Goal: Transaction & Acquisition: Subscribe to service/newsletter

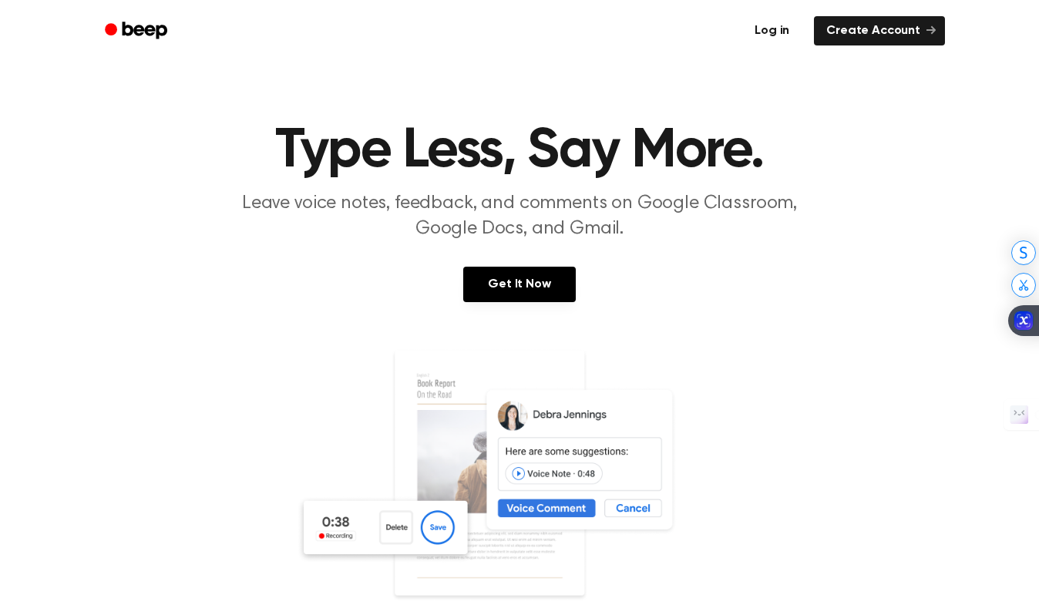
click at [782, 29] on link "Log in" at bounding box center [772, 30] width 66 height 35
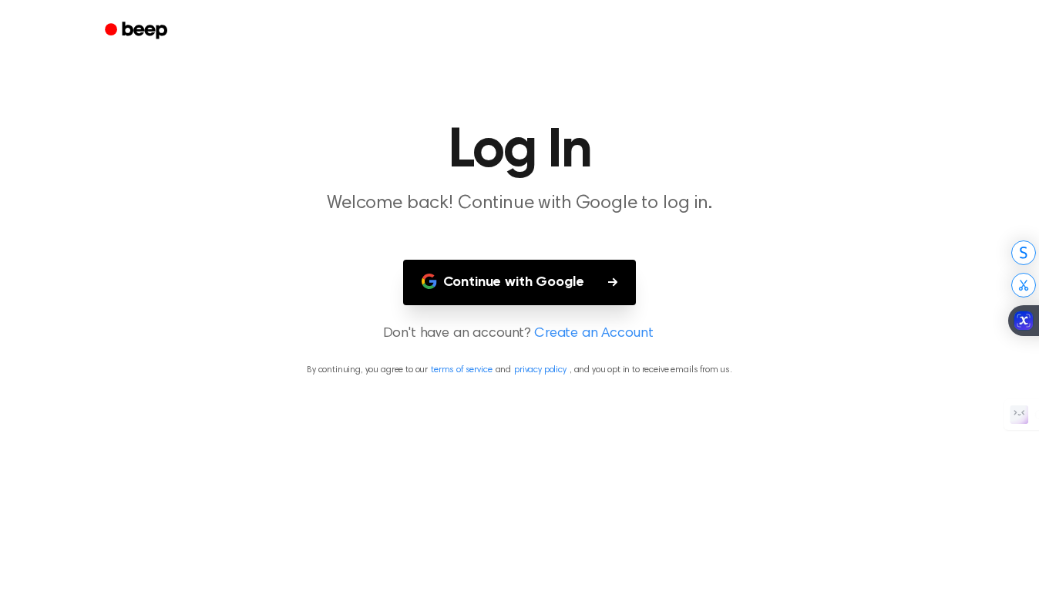
click at [580, 328] on link "Create an Account" at bounding box center [593, 334] width 119 height 21
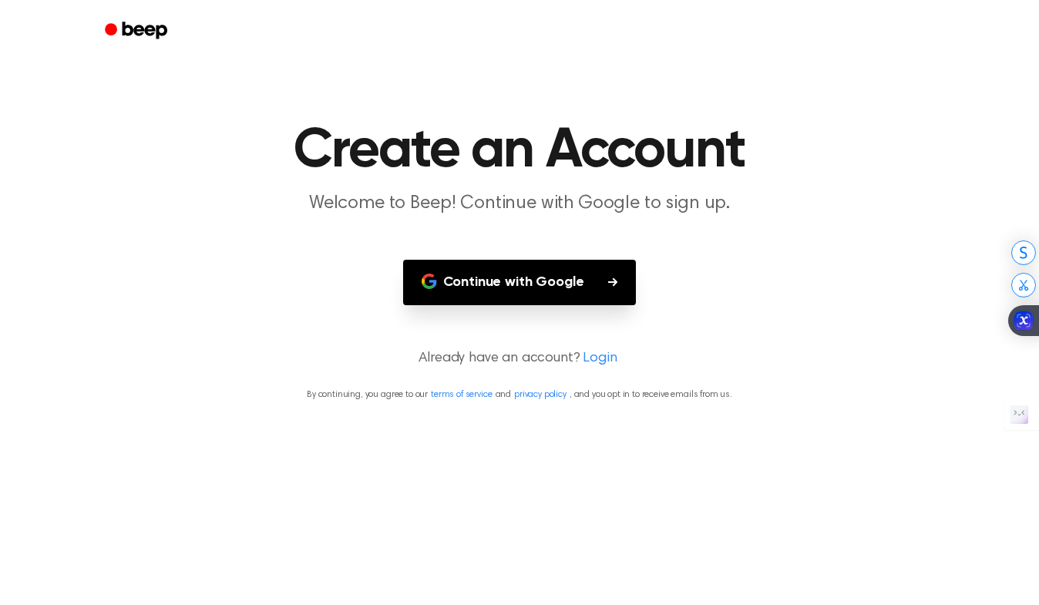
click at [562, 277] on button "Continue with Google" at bounding box center [520, 282] width 234 height 45
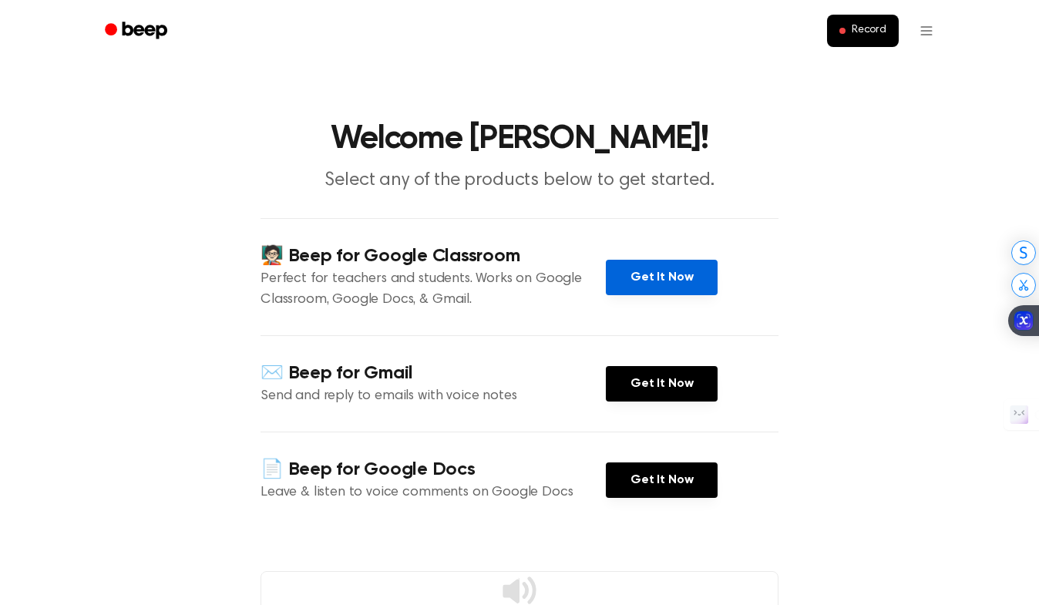
click at [641, 281] on link "Get It Now" at bounding box center [662, 277] width 112 height 35
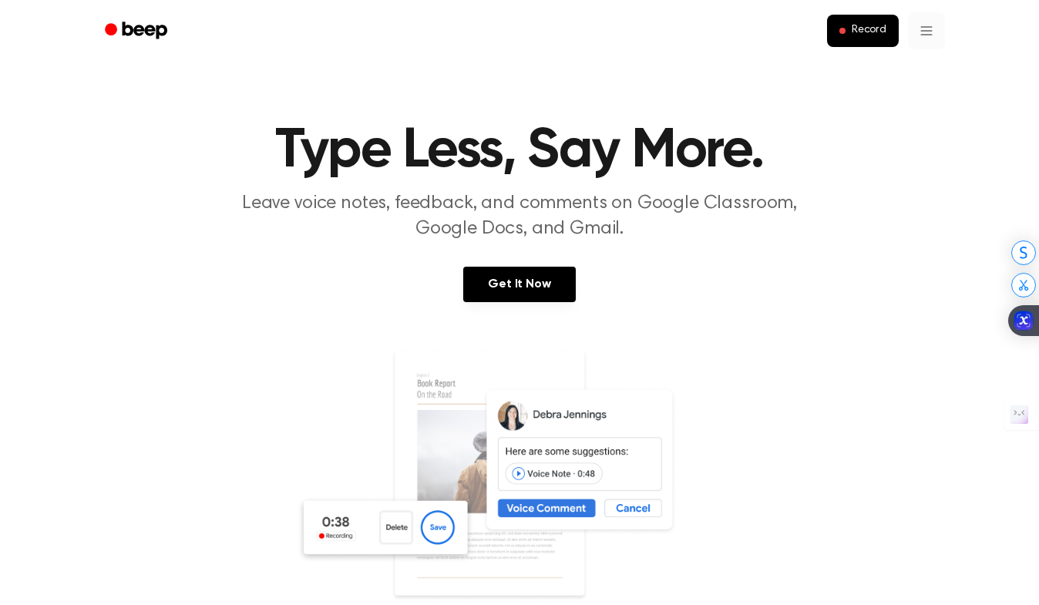
click at [900, 91] on div "Log Out" at bounding box center [895, 97] width 96 height 25
click at [849, 22] on link "Create Account" at bounding box center [879, 30] width 131 height 29
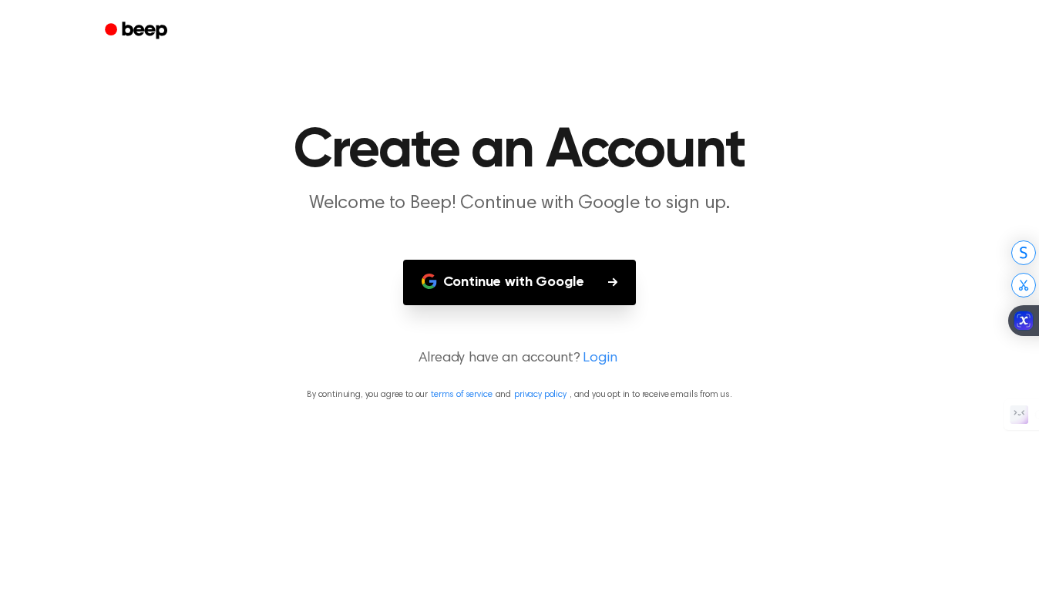
click at [587, 300] on button "Continue with Google" at bounding box center [520, 282] width 234 height 45
click at [812, 92] on main "Create an Account Welcome to Beep! Continue with Google to sign up. Continue wi…" at bounding box center [519, 302] width 1039 height 605
click at [577, 265] on button "Continue with Google" at bounding box center [520, 282] width 234 height 45
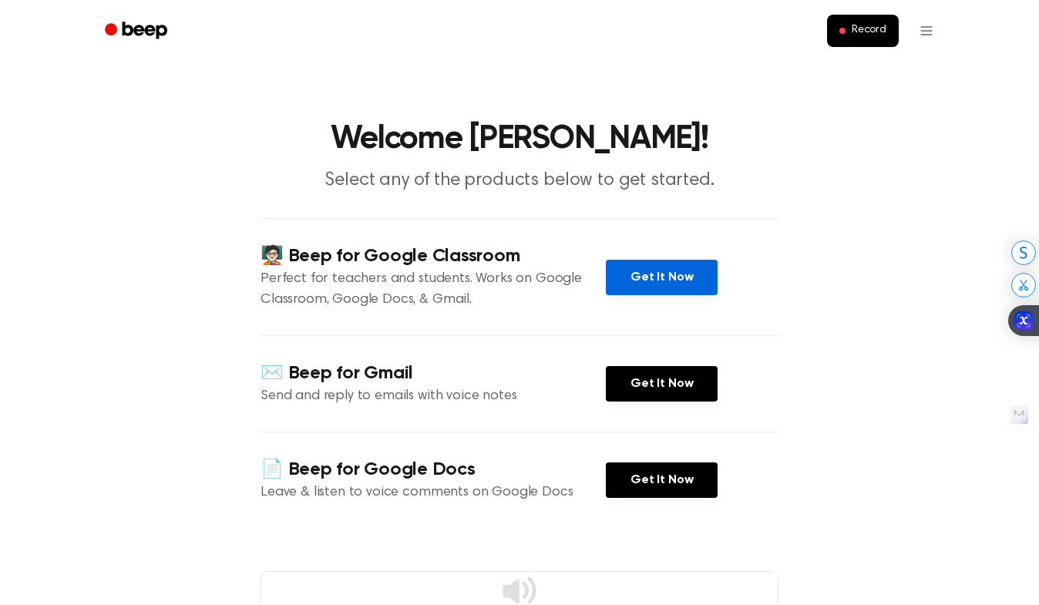
click at [665, 279] on link "Get It Now" at bounding box center [662, 277] width 112 height 35
